Goal: Task Accomplishment & Management: Manage account settings

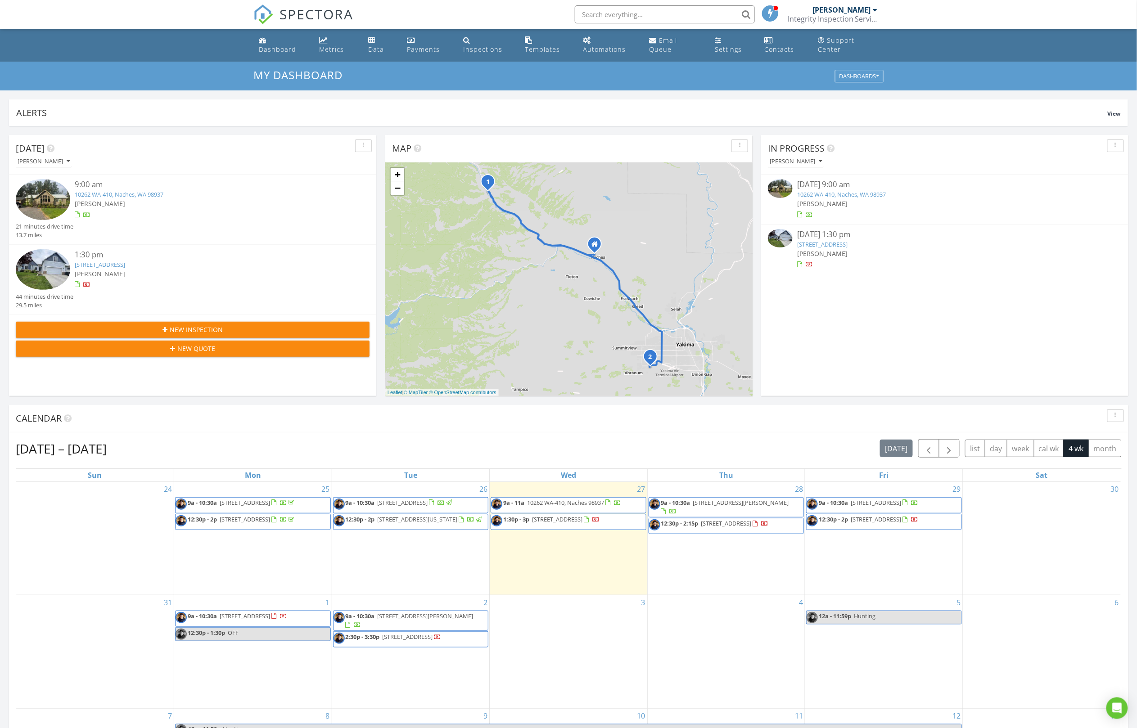
scroll to position [819, 1138]
click at [275, 51] on div "Dashboard" at bounding box center [277, 49] width 37 height 9
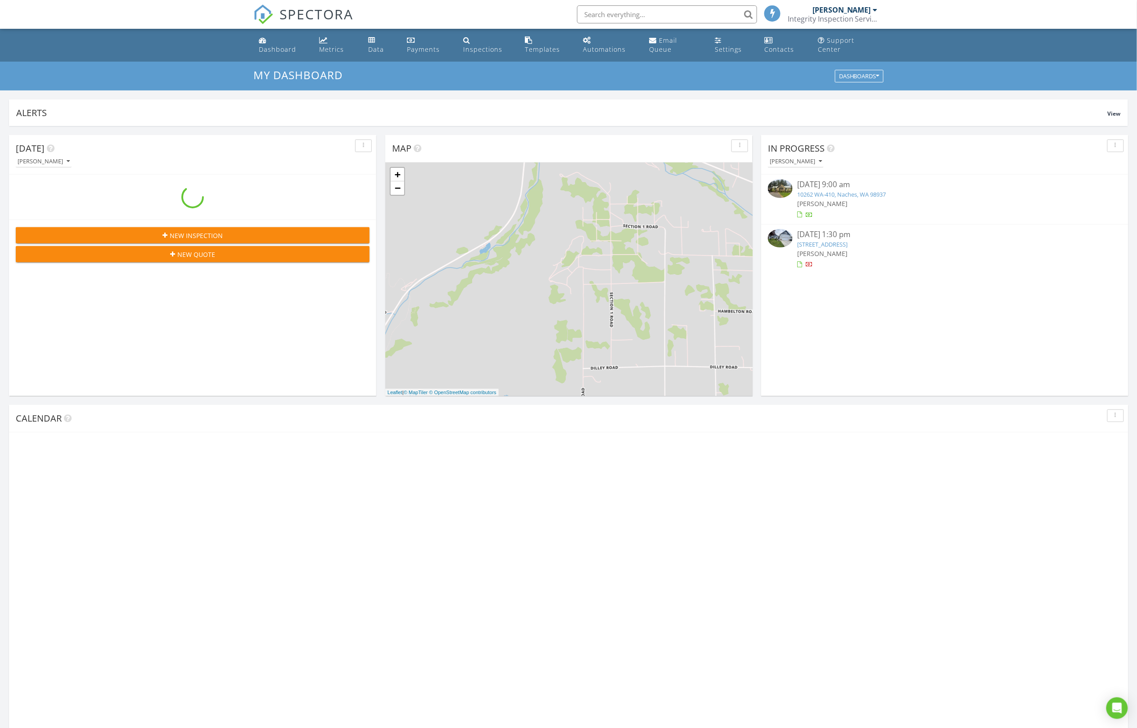
scroll to position [819, 1138]
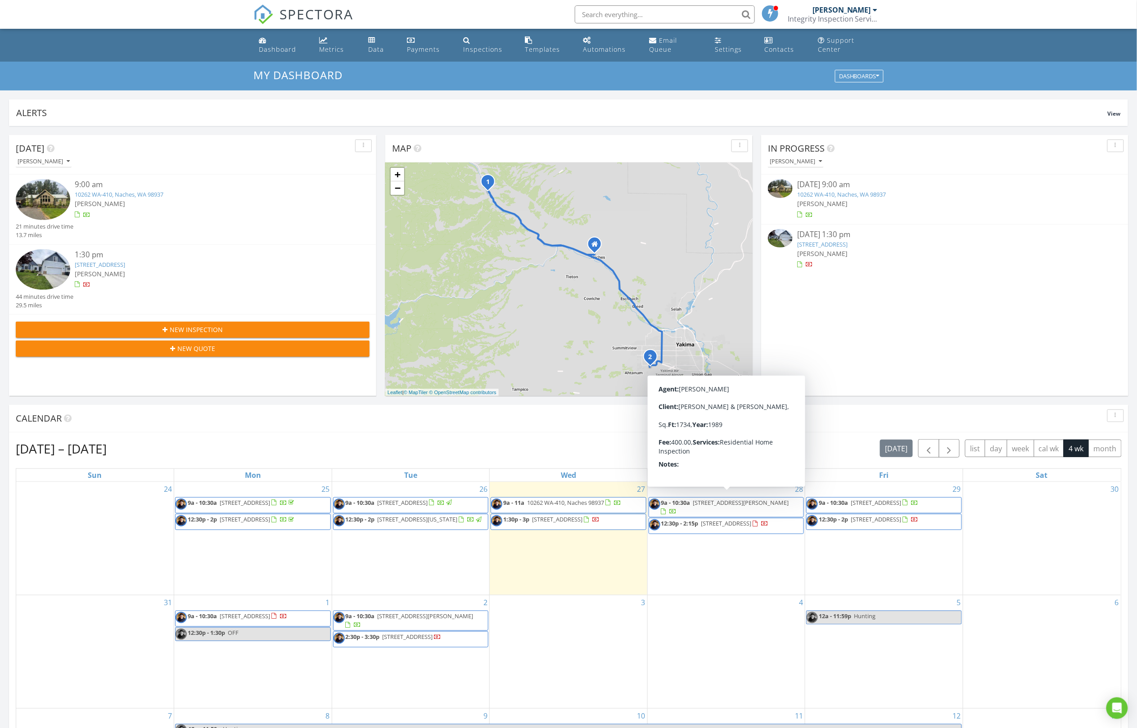
click at [727, 524] on span "12:30p - 2:15p 1010 S 89th Ave, Yakima 98908" at bounding box center [709, 526] width 120 height 14
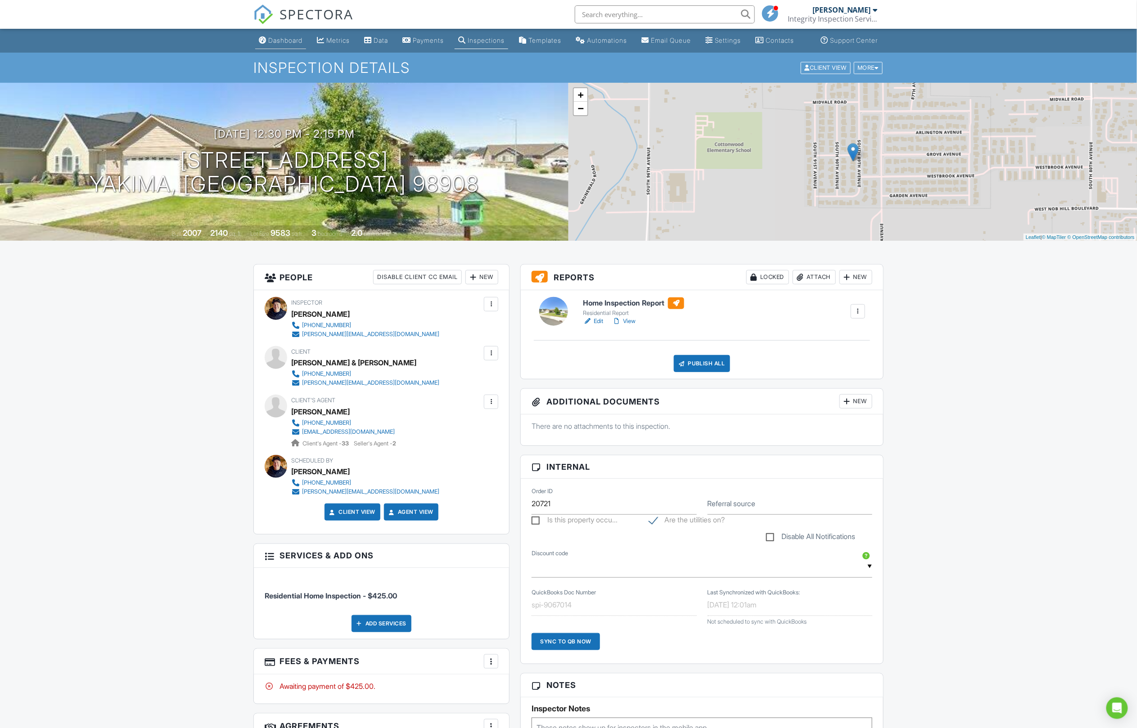
click at [290, 44] on div "Dashboard" at bounding box center [285, 40] width 34 height 8
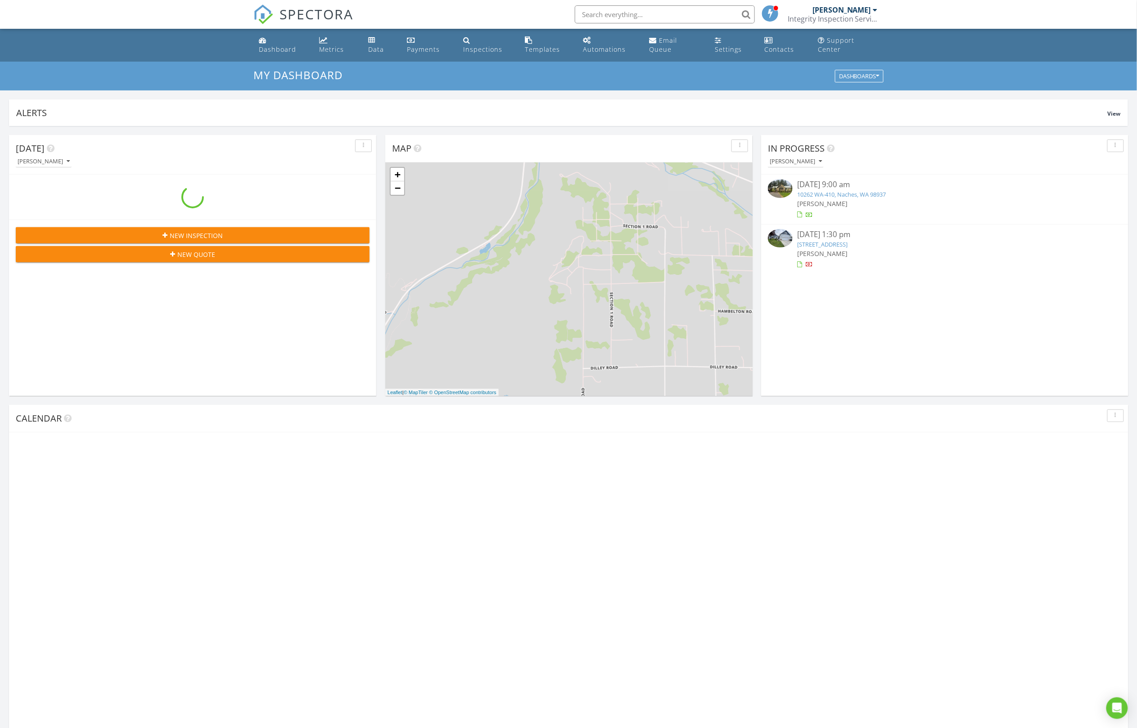
scroll to position [819, 1138]
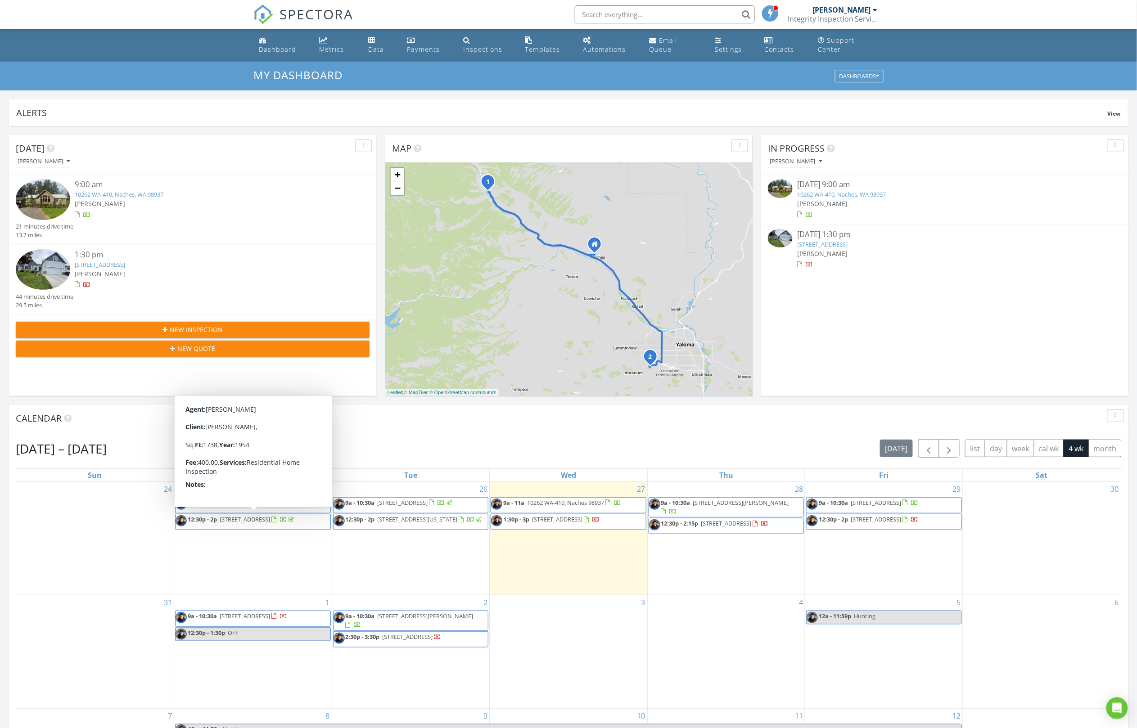
click at [474, 417] on div "Calendar" at bounding box center [562, 419] width 1092 height 14
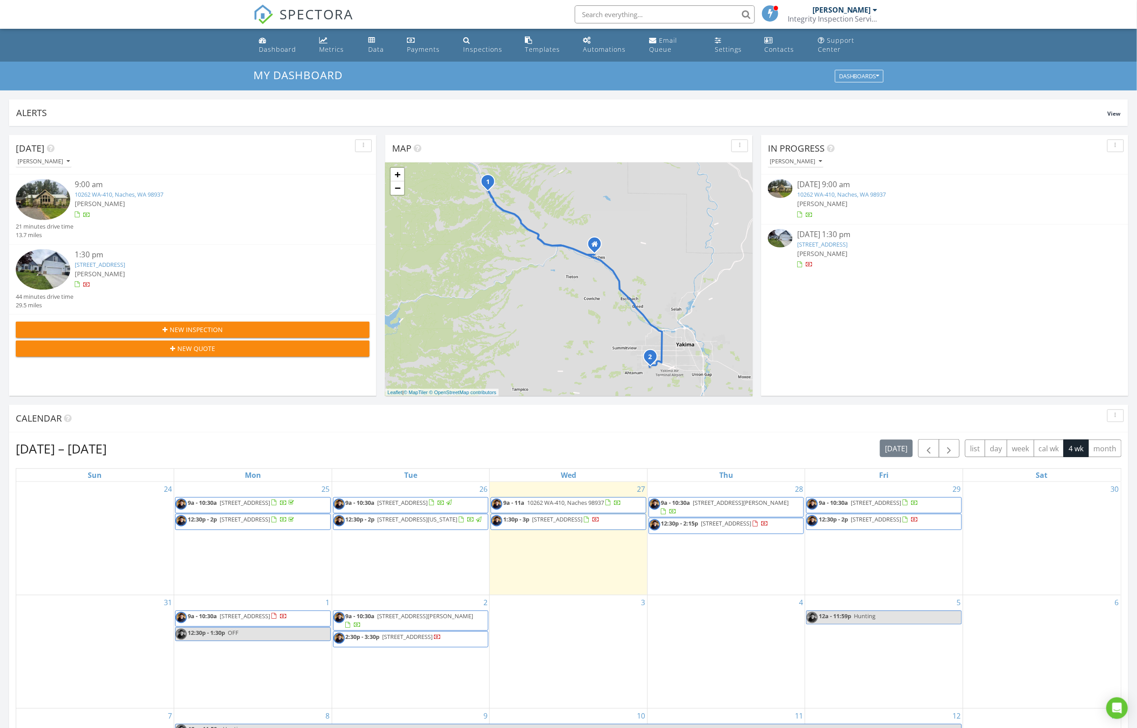
click at [578, 527] on span "1:30p - 3p 2015 S 59th Ave, Yakima 98903" at bounding box center [545, 522] width 108 height 14
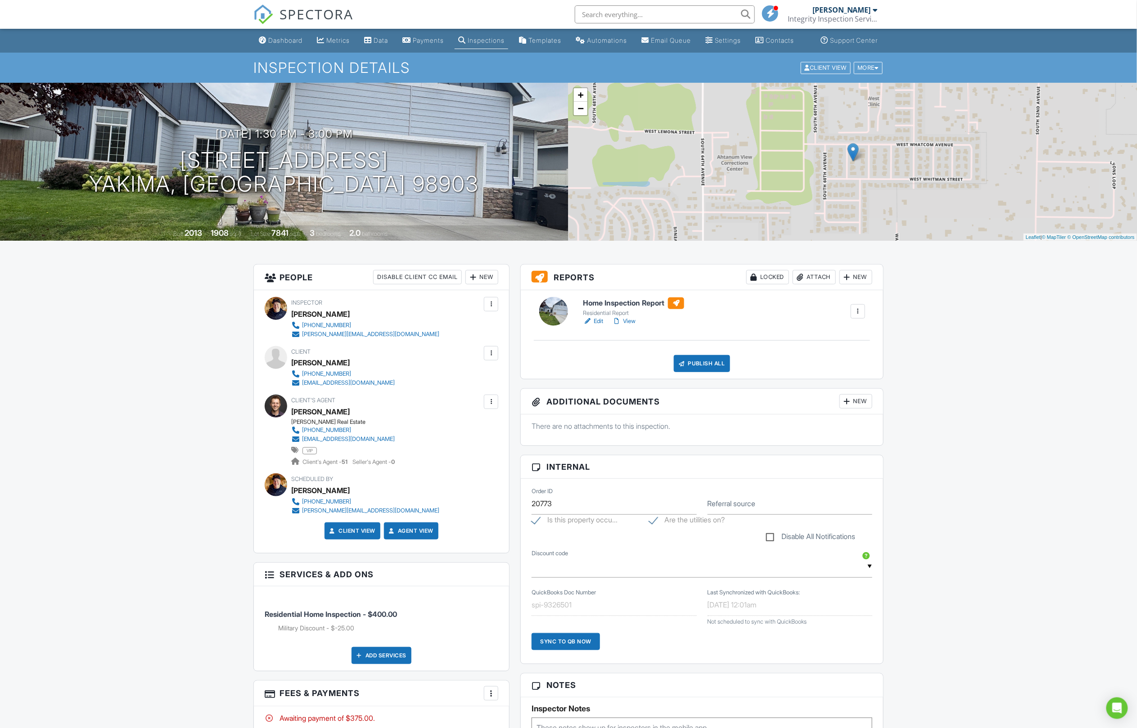
click at [599, 326] on link "Edit" at bounding box center [593, 321] width 20 height 9
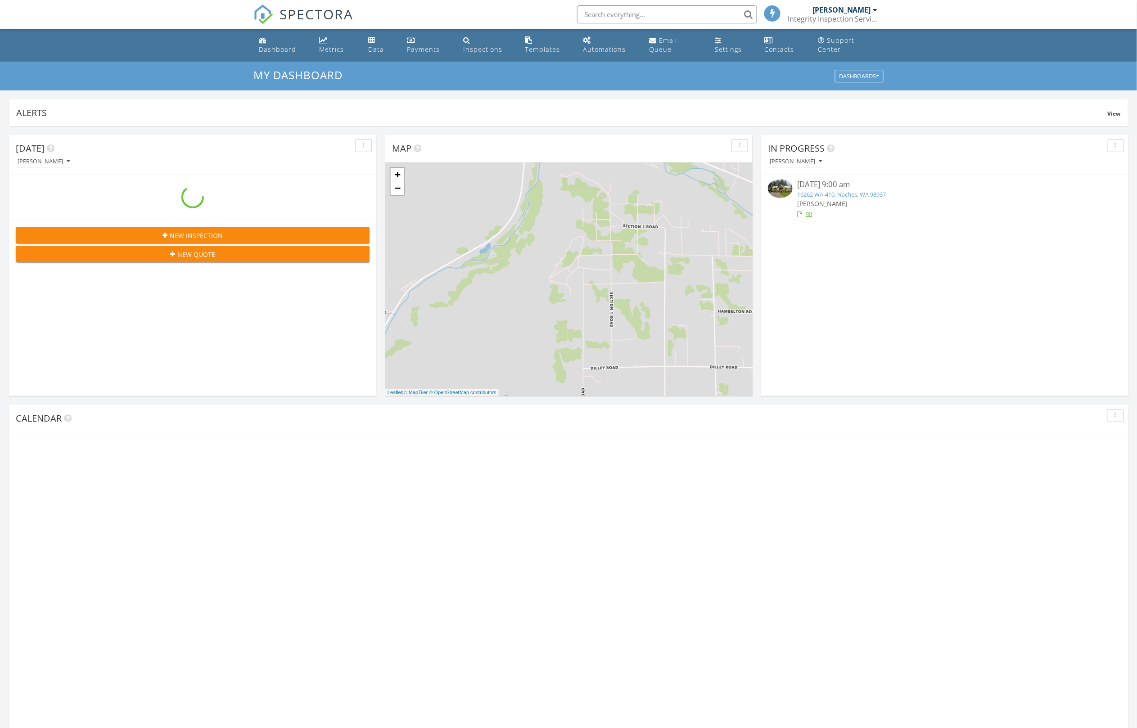
scroll to position [819, 1138]
